Goal: Task Accomplishment & Management: Use online tool/utility

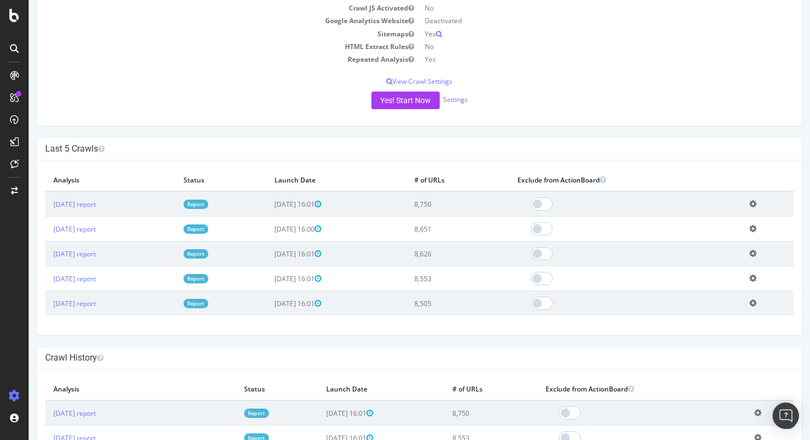
scroll to position [148, 0]
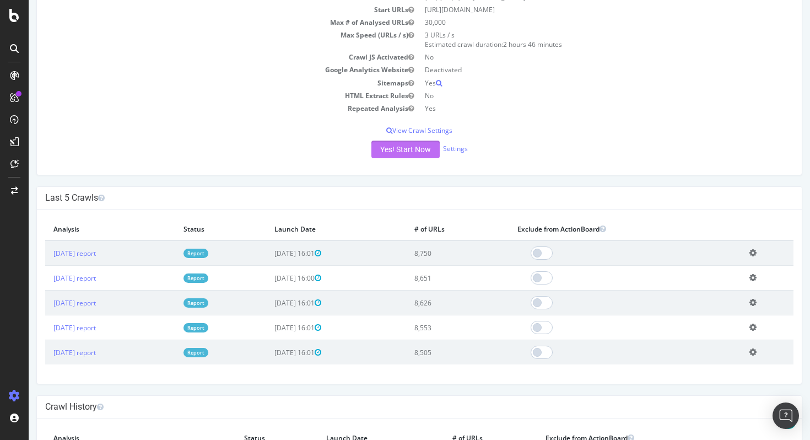
click at [394, 151] on button "Yes! Start Now" at bounding box center [405, 150] width 68 height 18
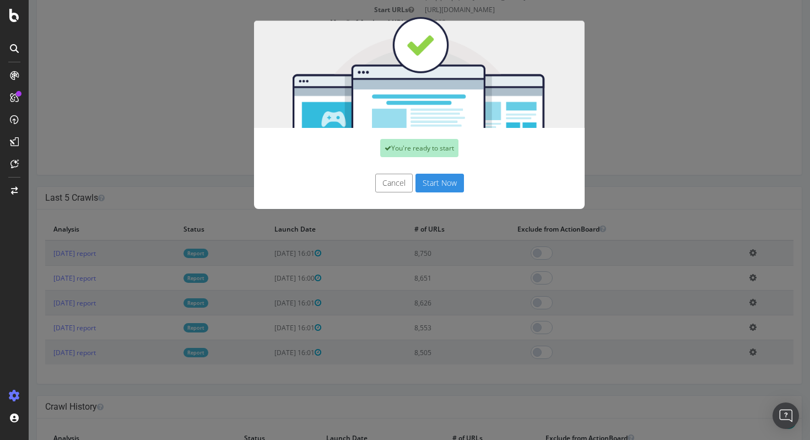
click at [445, 183] on button "Start Now" at bounding box center [439, 183] width 48 height 19
